Goal: Task Accomplishment & Management: Manage account settings

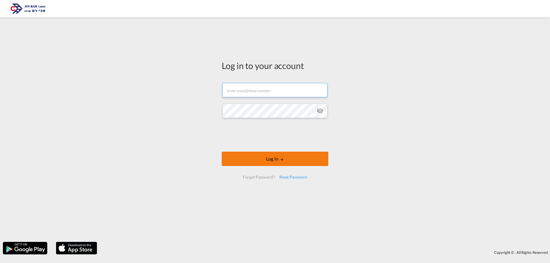
type input "[EMAIL_ADDRESS][DOMAIN_NAME]"
click at [294, 160] on button "Log In" at bounding box center [275, 159] width 107 height 14
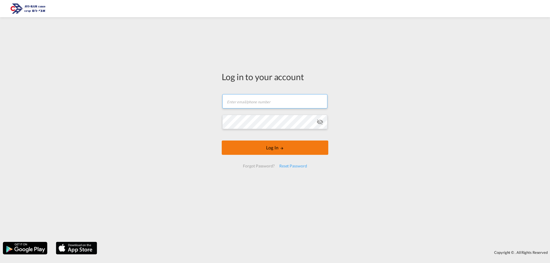
type input "[EMAIL_ADDRESS][DOMAIN_NAME]"
click at [297, 153] on button "Log In" at bounding box center [275, 148] width 107 height 14
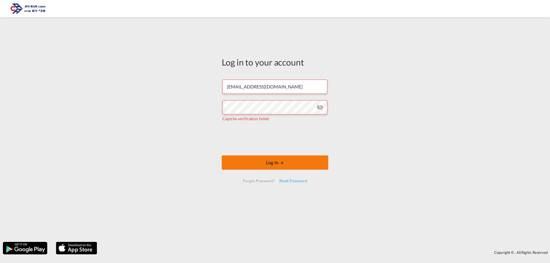
click at [260, 166] on button "Log In" at bounding box center [275, 163] width 107 height 14
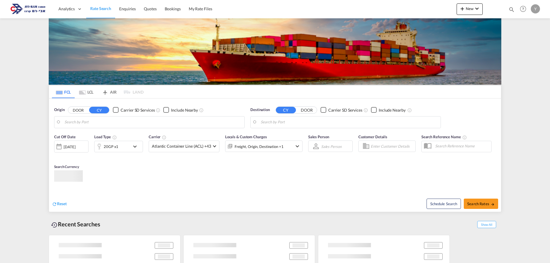
type input "[GEOGRAPHIC_DATA], [GEOGRAPHIC_DATA]"
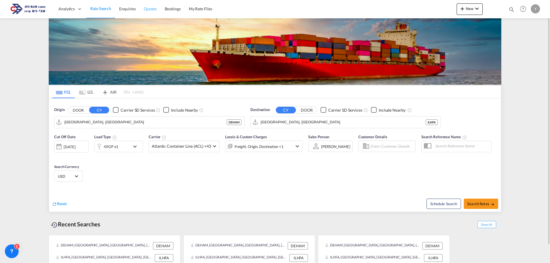
click at [146, 10] on span "Quotes" at bounding box center [150, 8] width 13 height 5
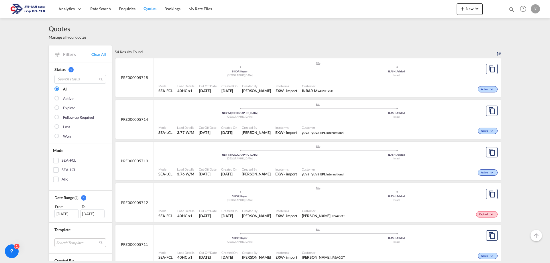
scroll to position [57, 0]
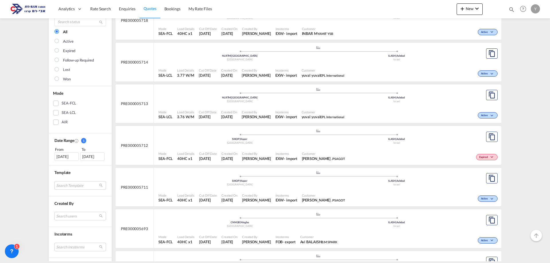
click at [357, 150] on div "Expired" at bounding box center [423, 156] width 152 height 14
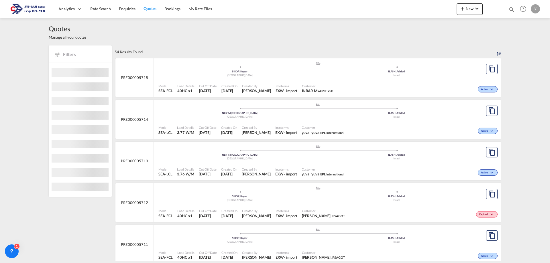
click at [427, 228] on div ".a{fill:#aaa8ad;} .a{fill:#aaa8ad;} SIKOP | Koper Slovenia ILASH | Ashdod [GEOG…" at bounding box center [319, 236] width 320 height 17
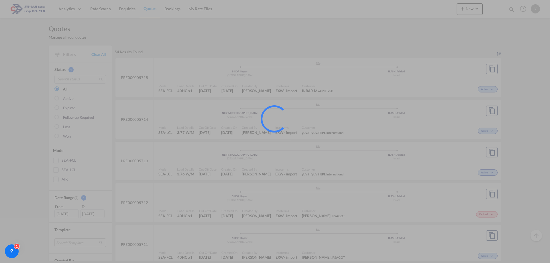
scroll to position [29, 0]
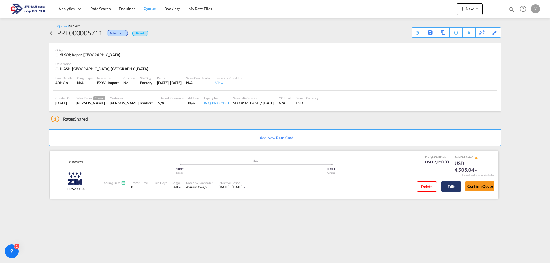
click at [450, 189] on button "Edit" at bounding box center [451, 187] width 20 height 10
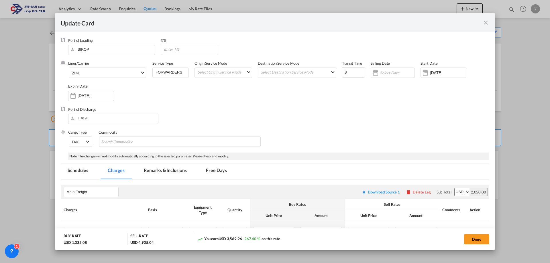
scroll to position [172, 0]
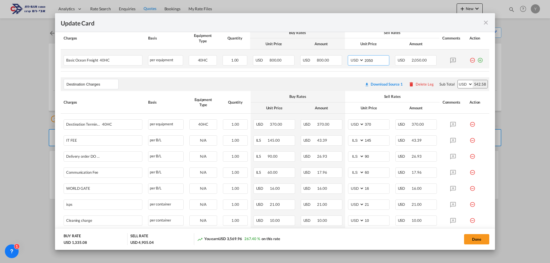
drag, startPoint x: 375, startPoint y: 61, endPoint x: 362, endPoint y: 66, distance: 14.0
click at [362, 66] on td "AED AFN ALL AMD ANG AOA ARS AUD AWG AZN BAM BBD BDT BGN BHD BIF BMD BND [PERSON…" at bounding box center [368, 59] width 47 height 19
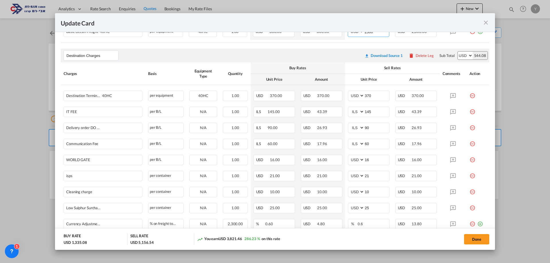
scroll to position [86, 0]
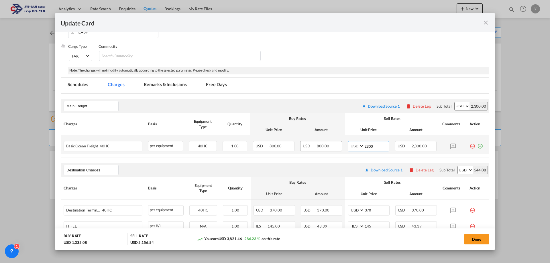
drag, startPoint x: 374, startPoint y: 144, endPoint x: 332, endPoint y: 145, distance: 41.6
click at [332, 145] on tr "Basic Ocean Freight 40HC Please Enter User Defined Charges Cannot Be Published …" at bounding box center [275, 145] width 429 height 19
type input "2050"
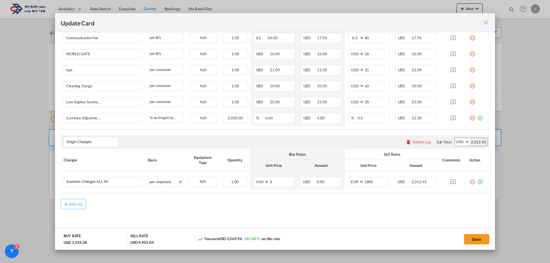
scroll to position [310, 0]
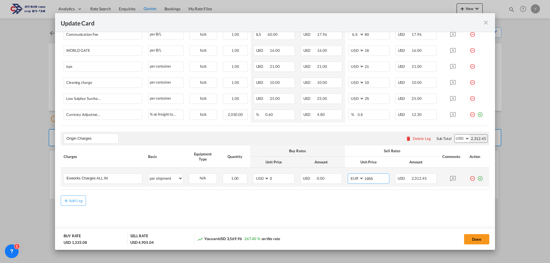
drag, startPoint x: 372, startPoint y: 180, endPoint x: 360, endPoint y: 183, distance: 12.0
click at [360, 183] on md-input-container "AED AFN ALL AMD ANG AOA ARS AUD AWG AZN BAM BBD BDT BGN BHD BIF BMD BND [PERSON…" at bounding box center [369, 179] width 42 height 10
click at [361, 200] on div "Add Leg" at bounding box center [275, 201] width 429 height 10
drag, startPoint x: 371, startPoint y: 176, endPoint x: 358, endPoint y: 179, distance: 13.4
click at [358, 179] on md-input-container "AED AFN ALL AMD ANG AOA ARS AUD AWG AZN BAM BBD BDT BGN BHD BIF BMD BND [PERSON…" at bounding box center [369, 179] width 42 height 10
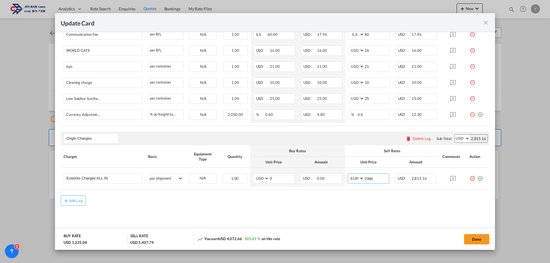
type input "2380"
click at [365, 196] on div "Add Leg" at bounding box center [275, 201] width 429 height 10
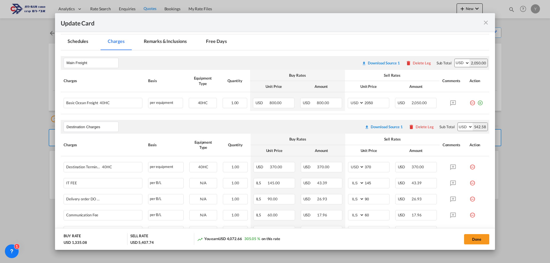
scroll to position [143, 0]
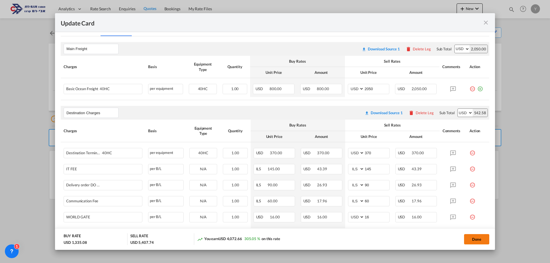
click at [484, 236] on button "Done" at bounding box center [476, 239] width 25 height 10
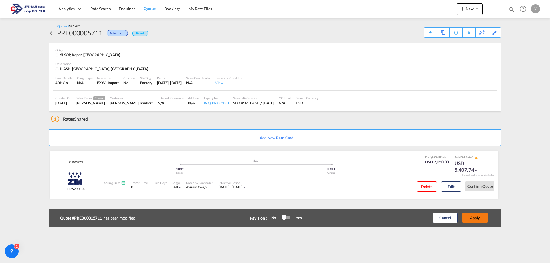
click at [474, 221] on button "Apply" at bounding box center [475, 218] width 25 height 10
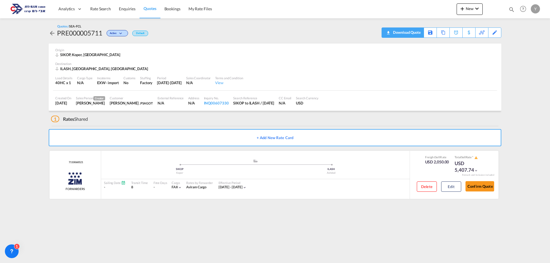
click at [416, 34] on div "Download Quote" at bounding box center [406, 32] width 29 height 9
